Goal: Information Seeking & Learning: Learn about a topic

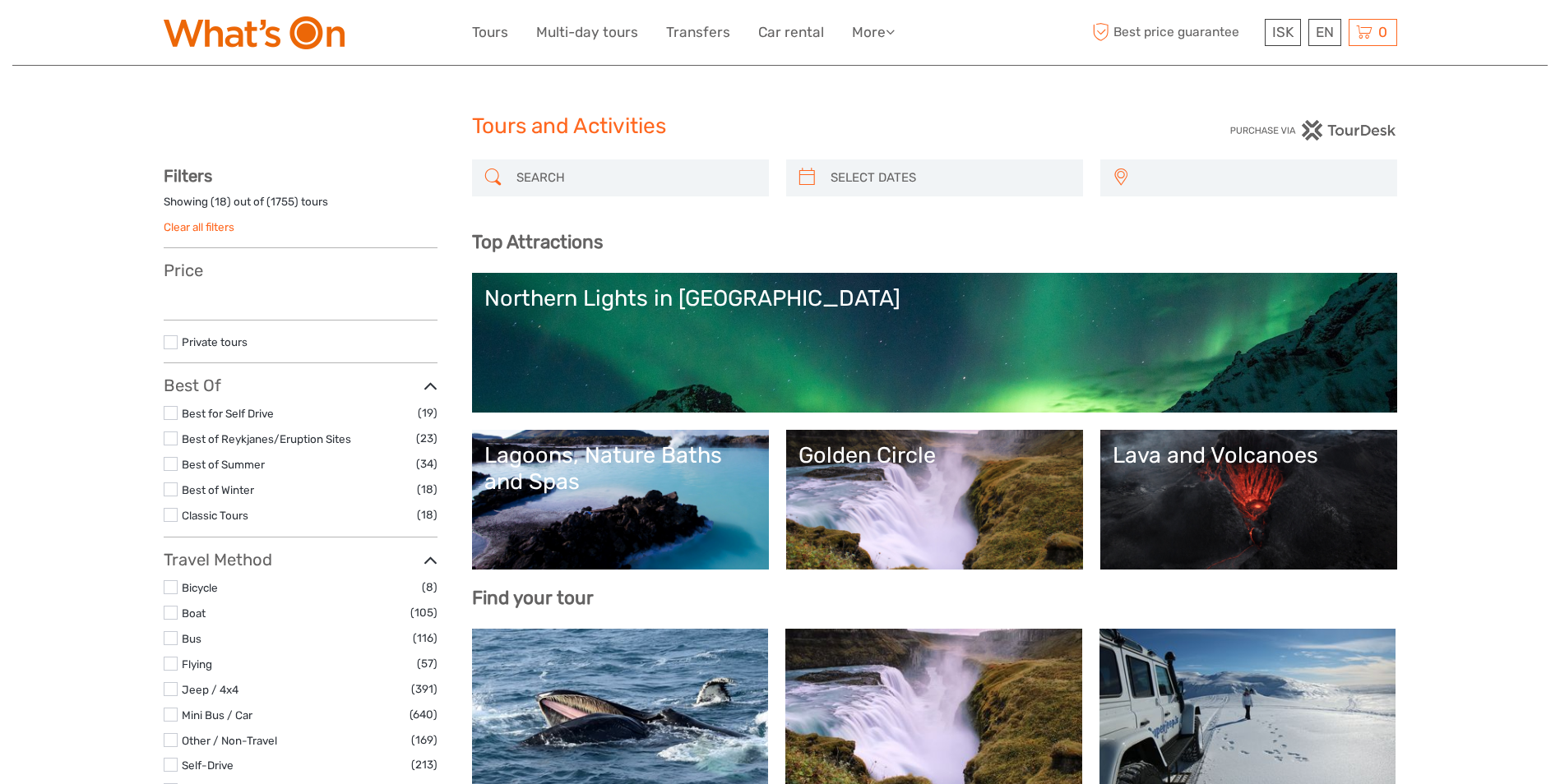
select select
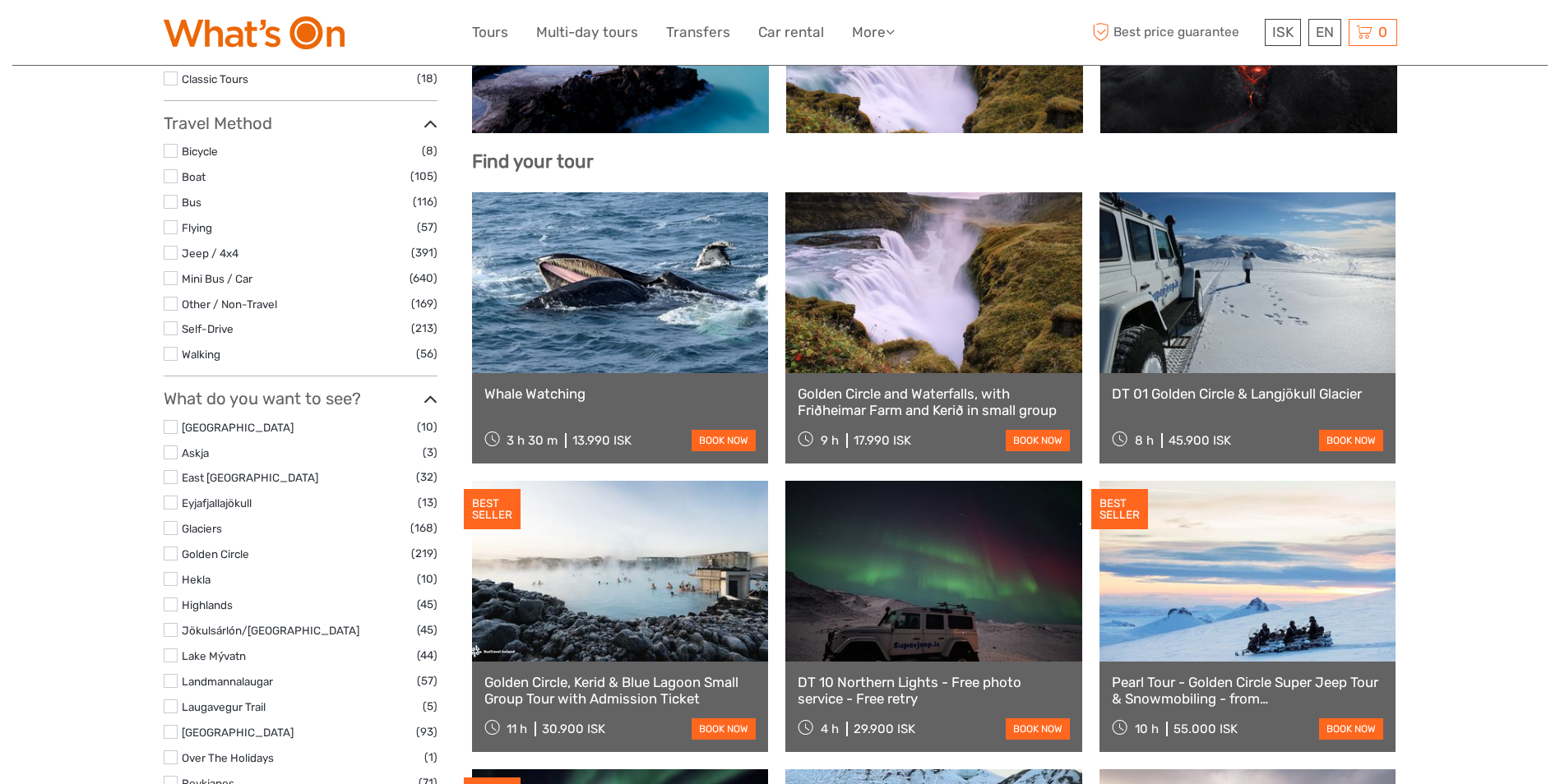
select select
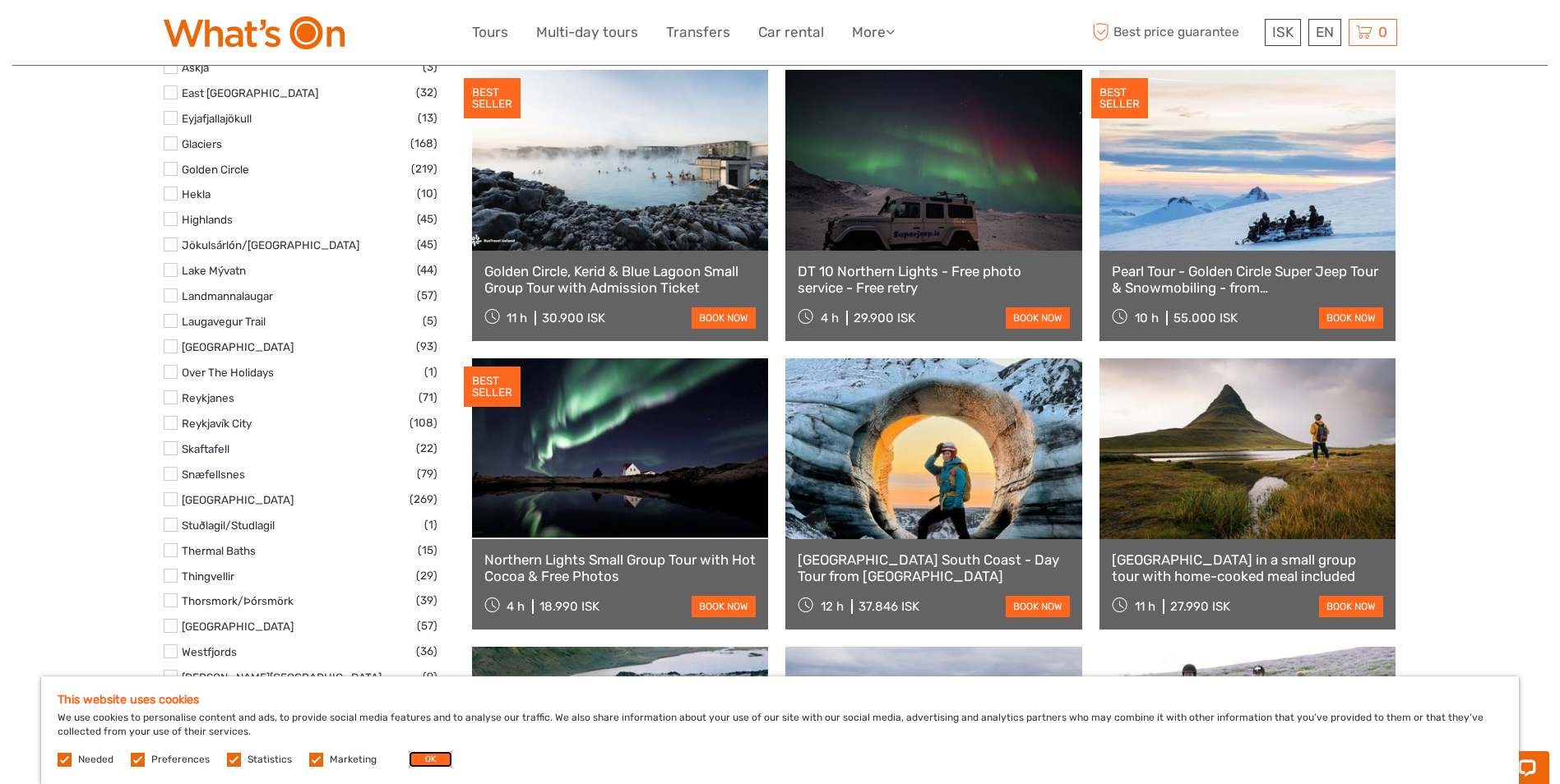
click at [434, 763] on button "OK" at bounding box center [430, 759] width 43 height 16
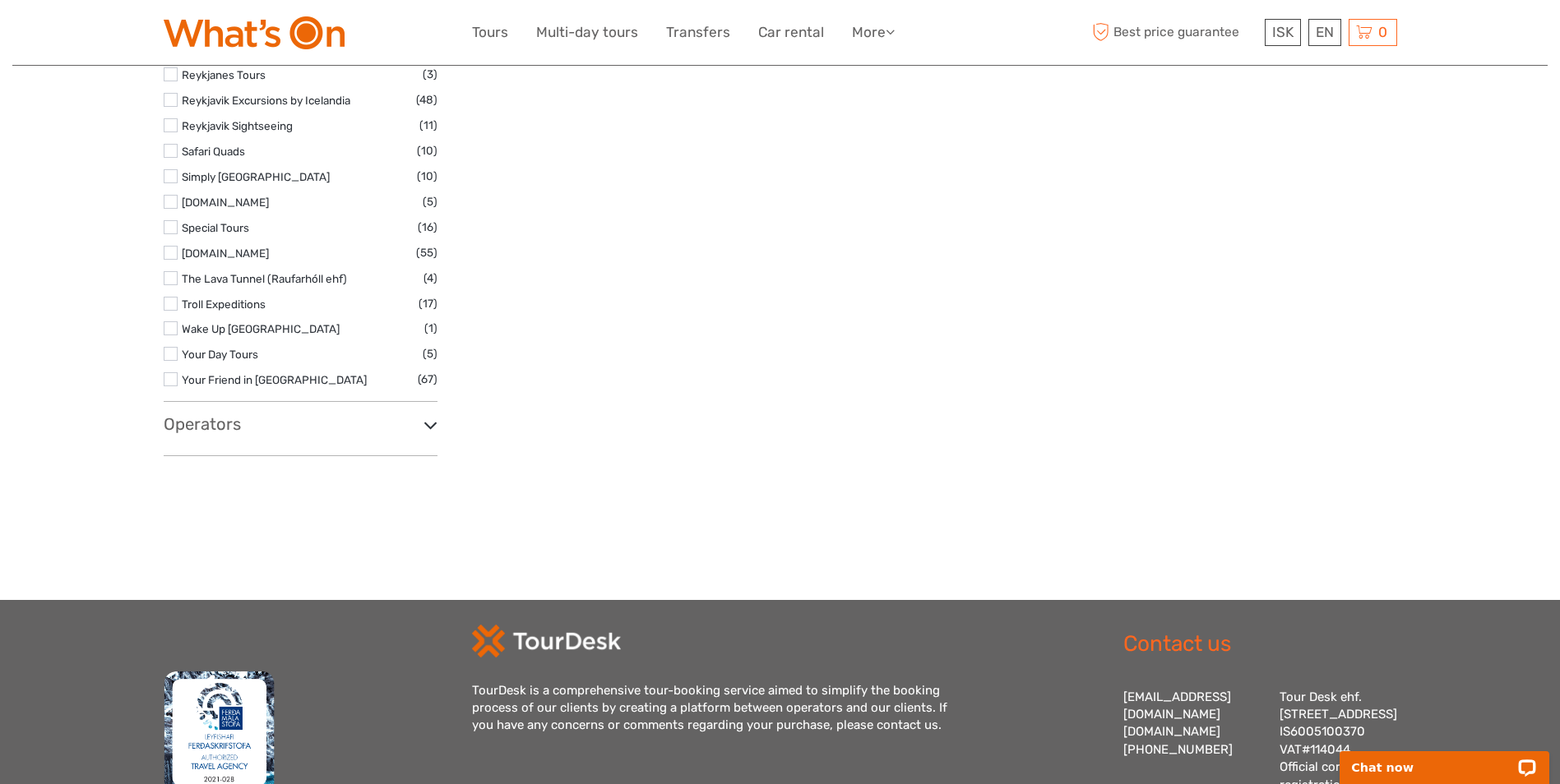
scroll to position [2820, 0]
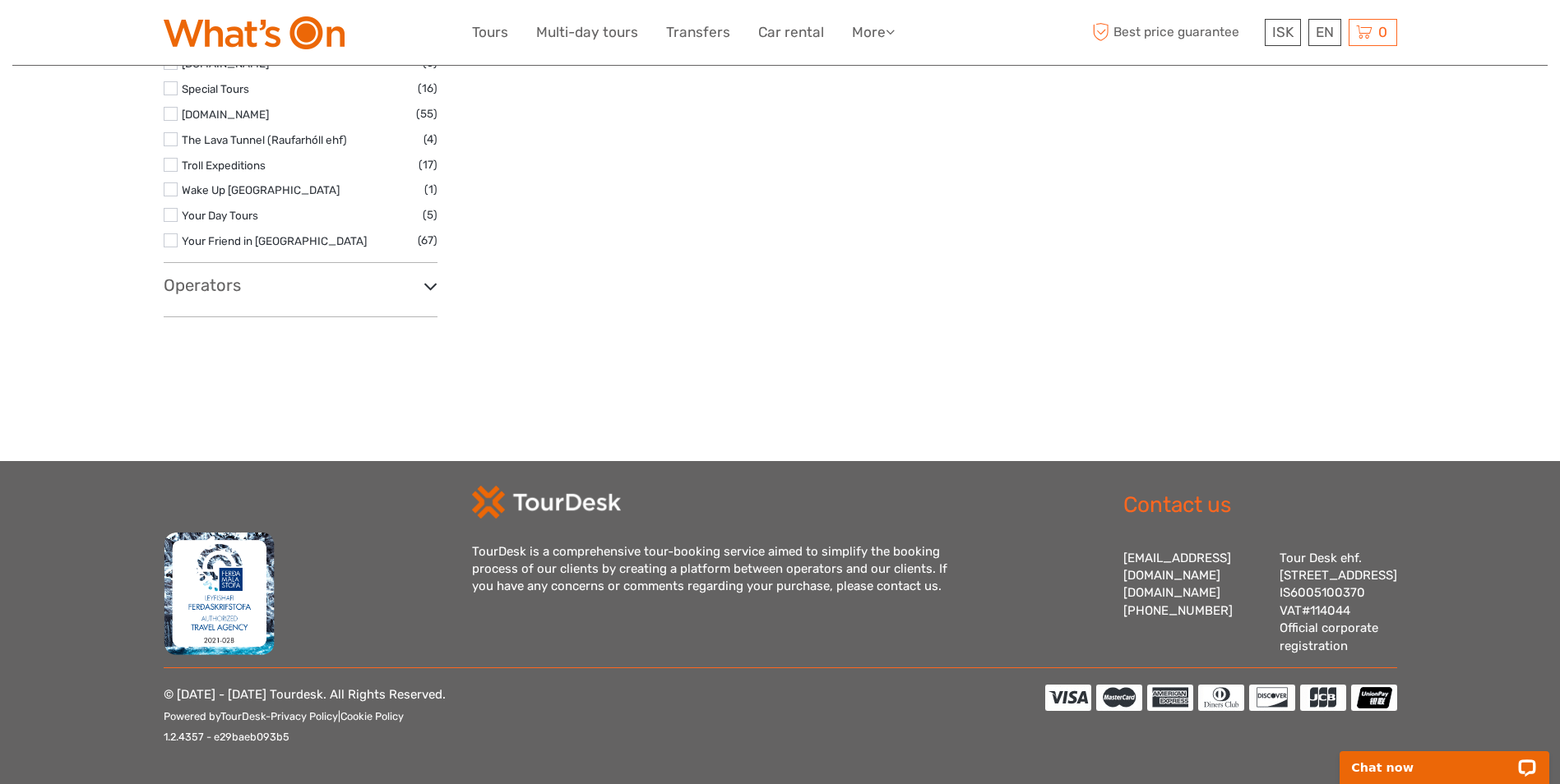
click at [409, 275] on h3 "Operators" at bounding box center [301, 285] width 274 height 19
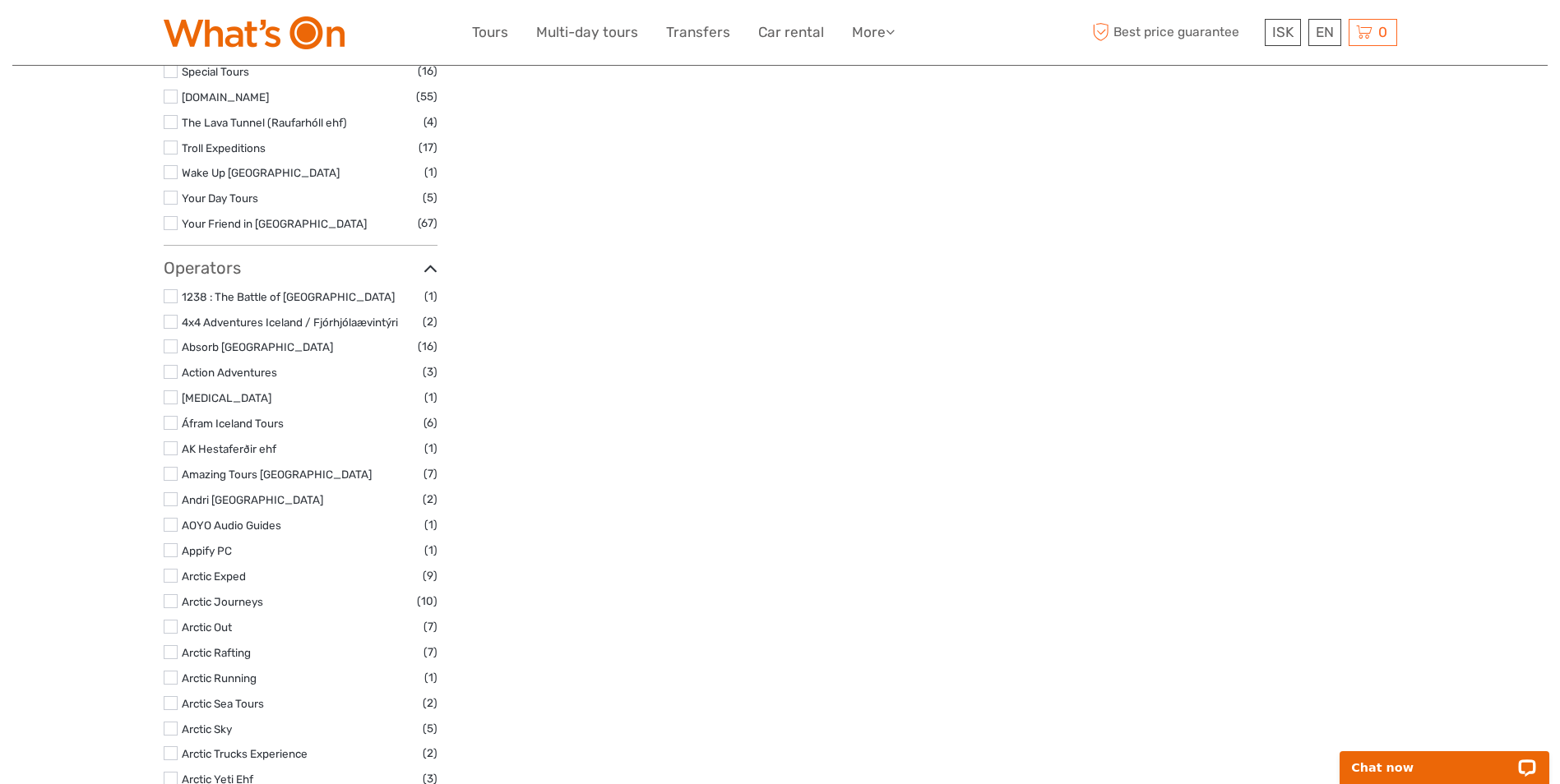
click at [409, 273] on h3 "Operators" at bounding box center [301, 268] width 274 height 19
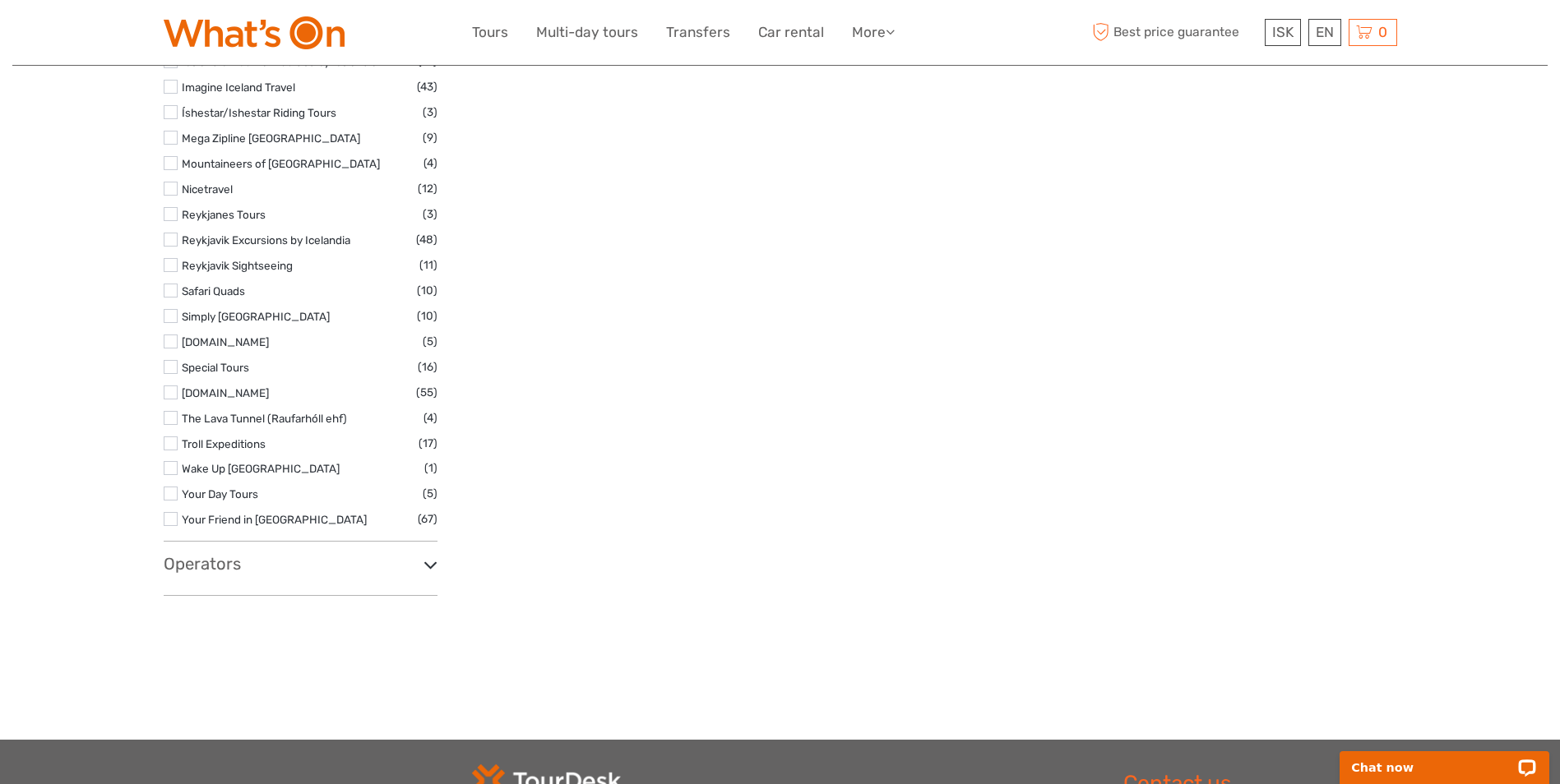
scroll to position [2244, 0]
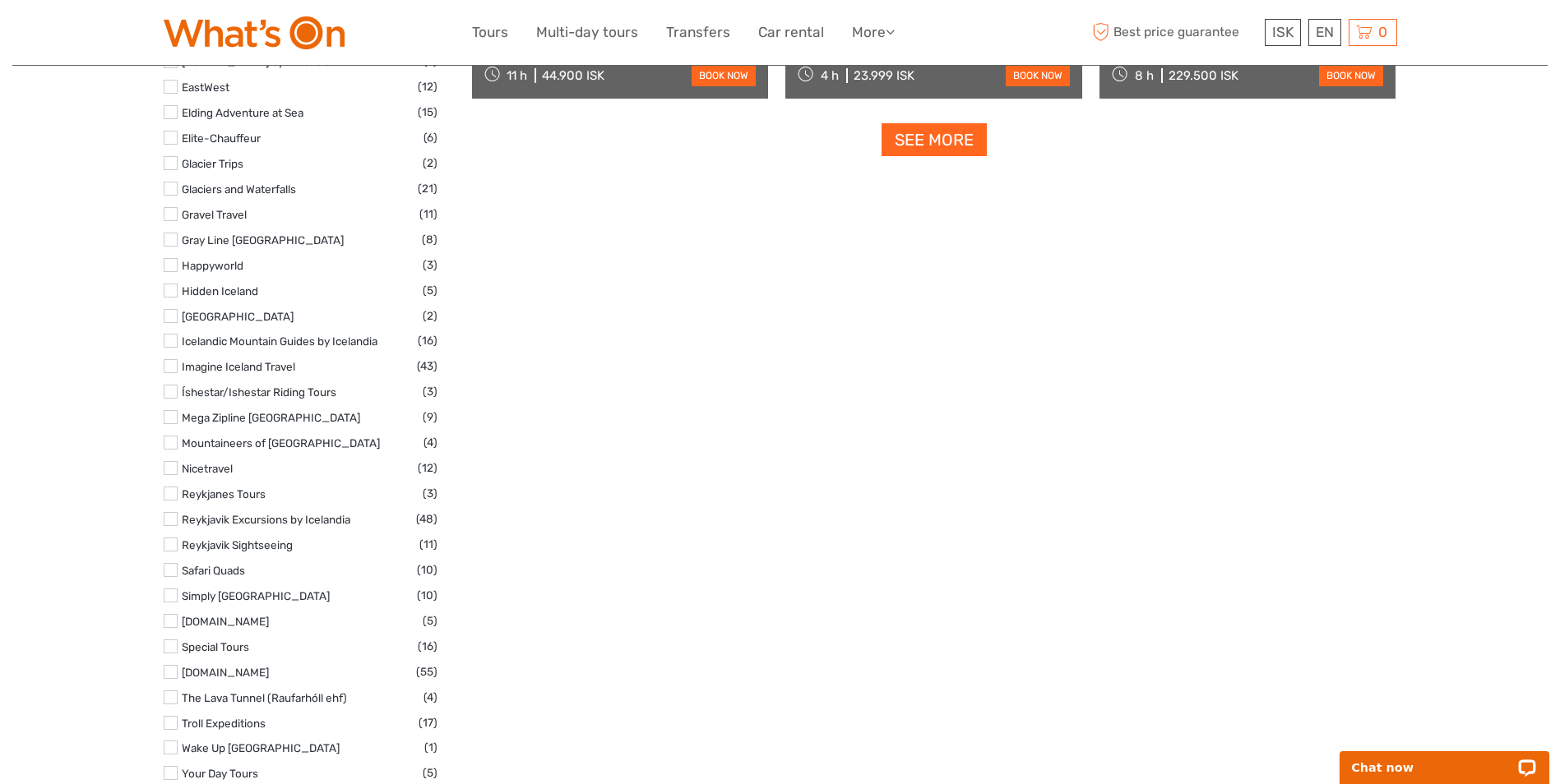
click at [905, 30] on ul "Tours Multi-day tours Transfers Car rental More Food & drink Travel Articles Ba…" at bounding box center [696, 32] width 447 height 24
click at [894, 31] on icon at bounding box center [889, 32] width 9 height 14
click at [860, 111] on link "Travel Articles" at bounding box center [844, 102] width 98 height 32
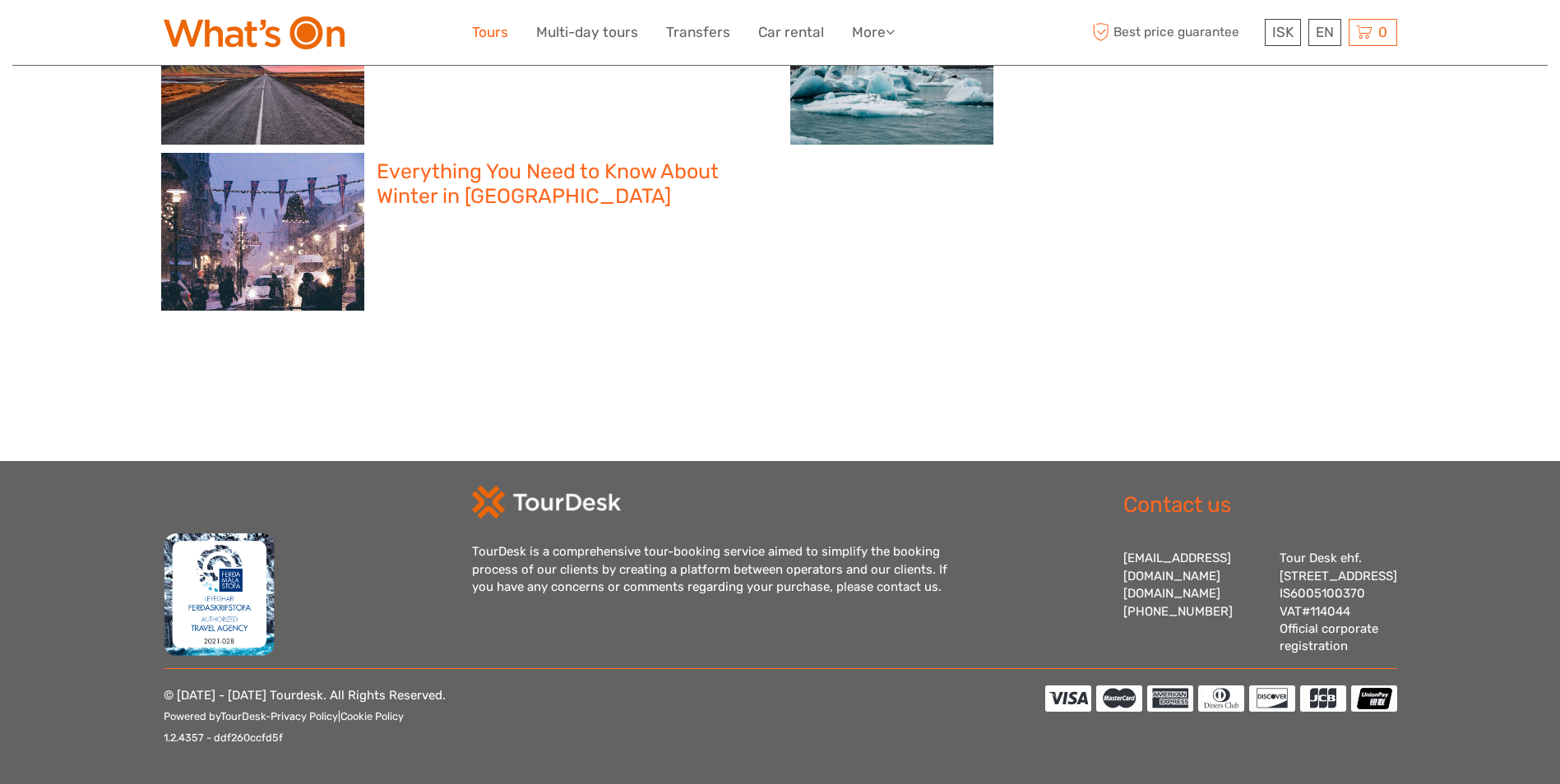
click at [483, 37] on link "Tours" at bounding box center [490, 32] width 37 height 24
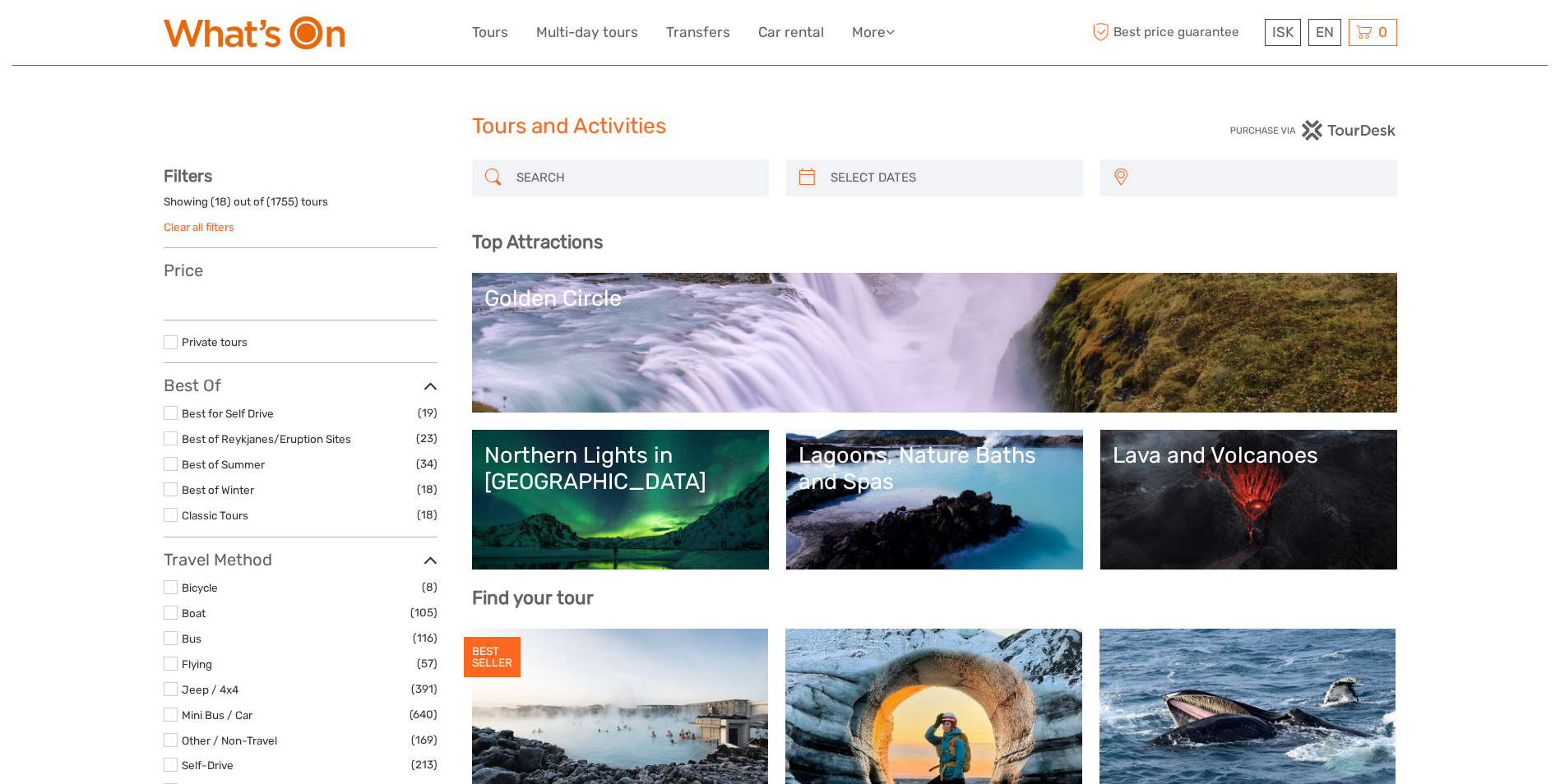
select select
